Goal: Information Seeking & Learning: Find contact information

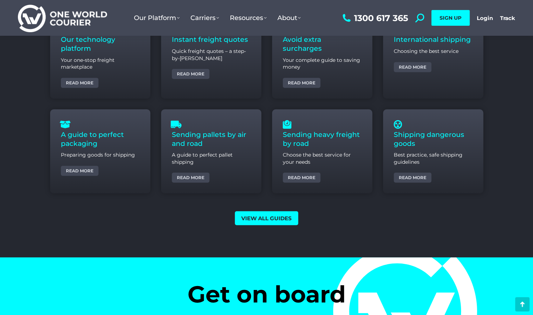
scroll to position [2956, 0]
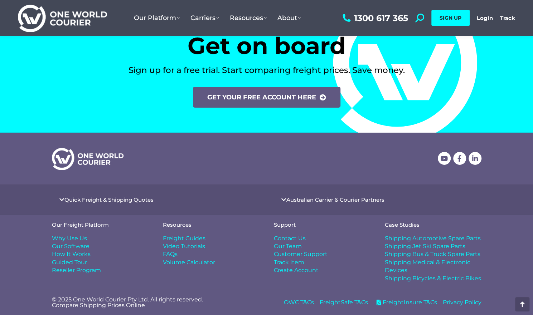
click at [293, 237] on span "Contact Us" at bounding box center [290, 239] width 32 height 8
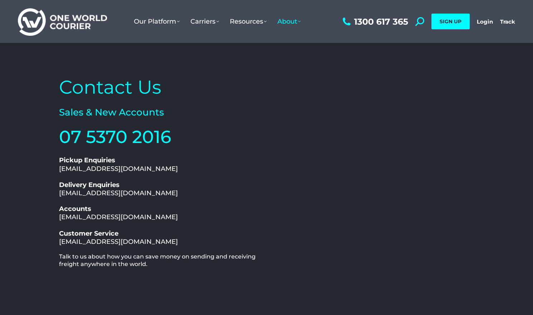
drag, startPoint x: 174, startPoint y: 196, endPoint x: 55, endPoint y: 198, distance: 119.2
click at [55, 198] on div "Contact Us Sales & New Accounts 07 5370 2016 1300 617 365 Pickup Enquiries pick…" at bounding box center [267, 218] width 430 height 300
copy link "delivery@oneworldcourier.com.au"
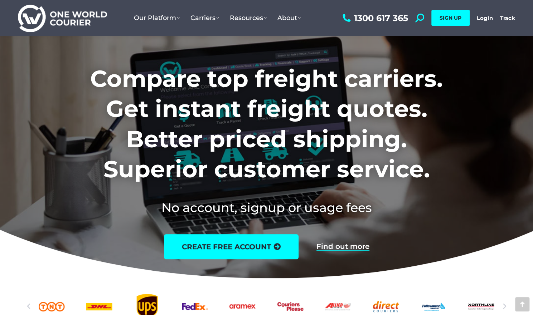
scroll to position [2947, 0]
